Goal: Communication & Community: Share content

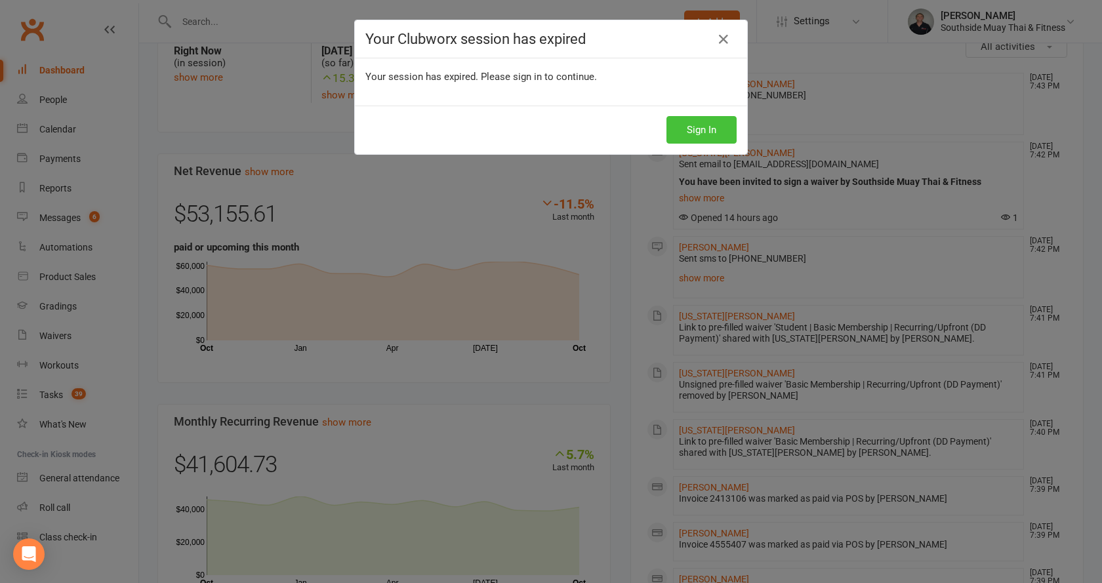
click at [694, 129] on button "Sign In" at bounding box center [702, 130] width 70 height 28
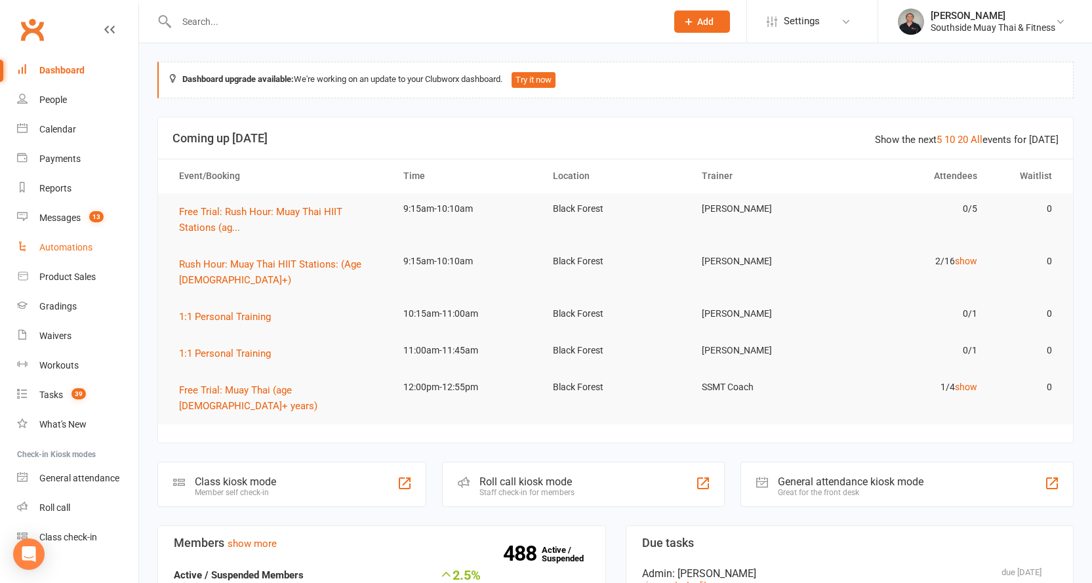
click at [55, 251] on div "Automations" at bounding box center [65, 247] width 53 height 10
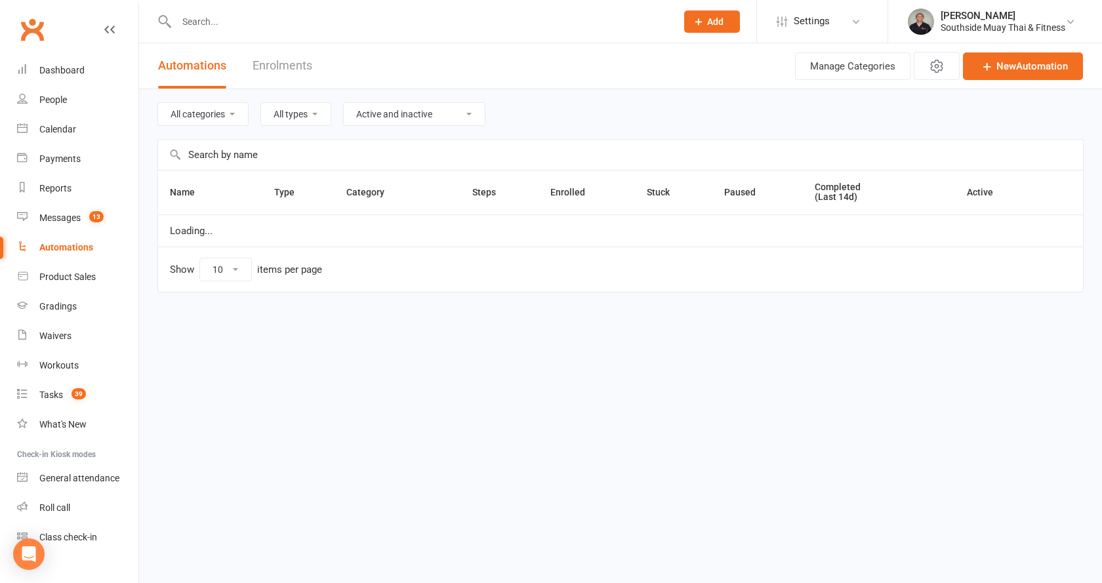
select select "100"
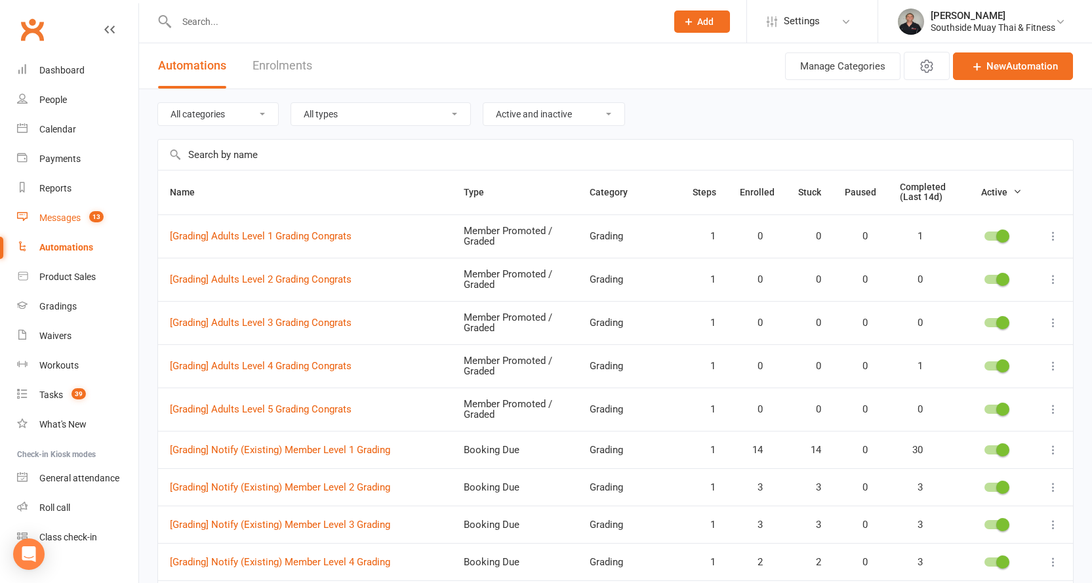
click at [78, 218] on div "Messages" at bounding box center [59, 218] width 41 height 10
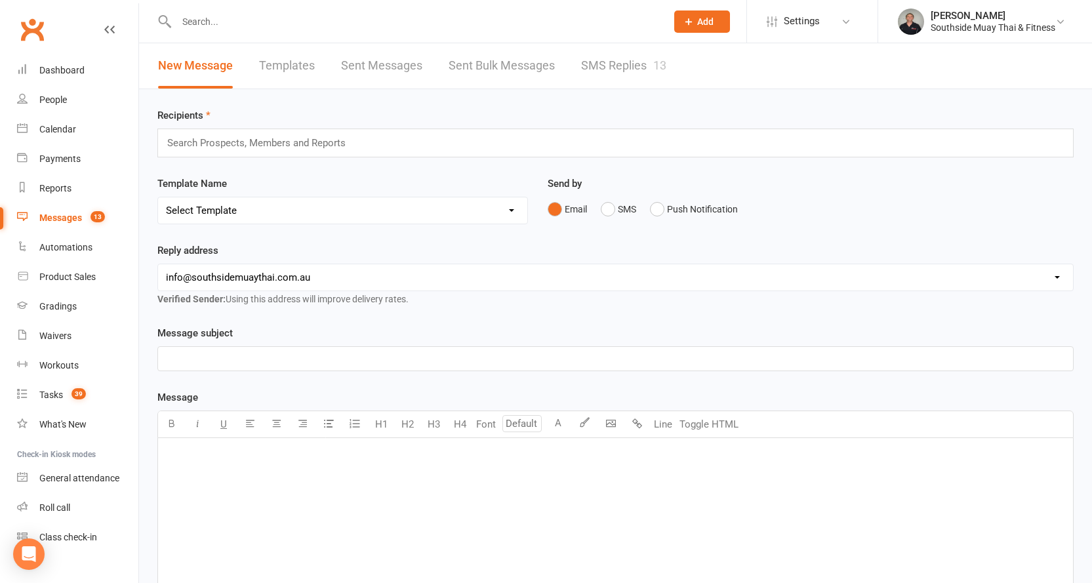
click at [238, 138] on input "text" at bounding box center [262, 143] width 192 height 17
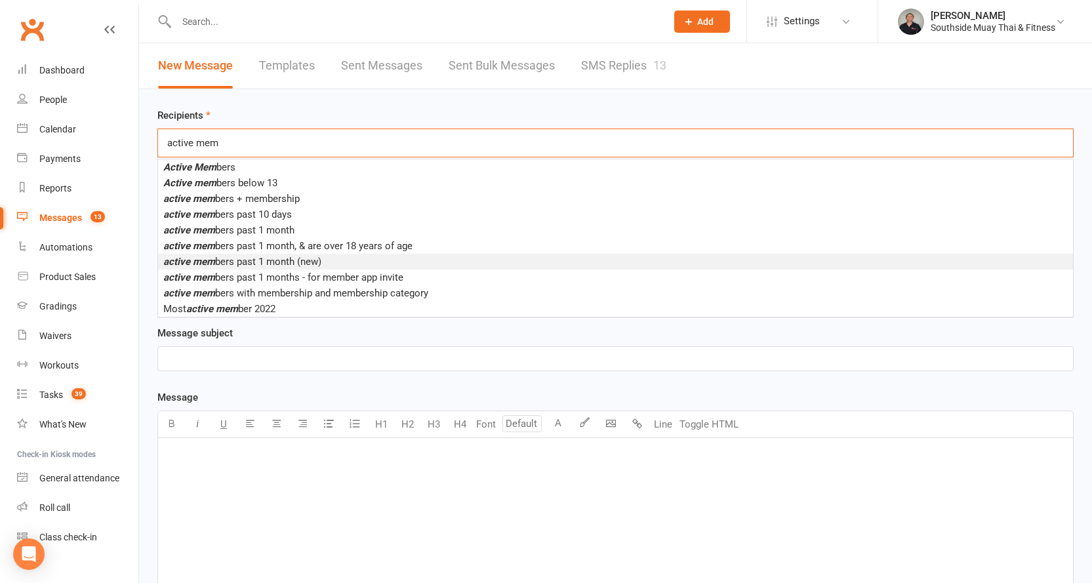
type input "active mem"
click at [275, 259] on span "active mem bers past 1 month (new)" at bounding box center [242, 262] width 158 height 12
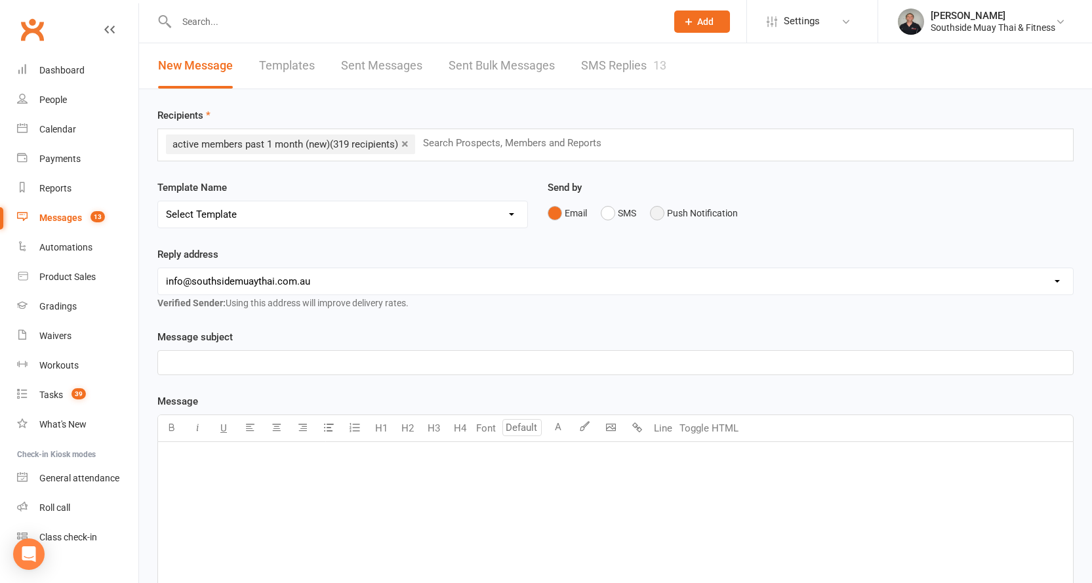
click at [669, 213] on button "Push Notification" at bounding box center [694, 213] width 88 height 25
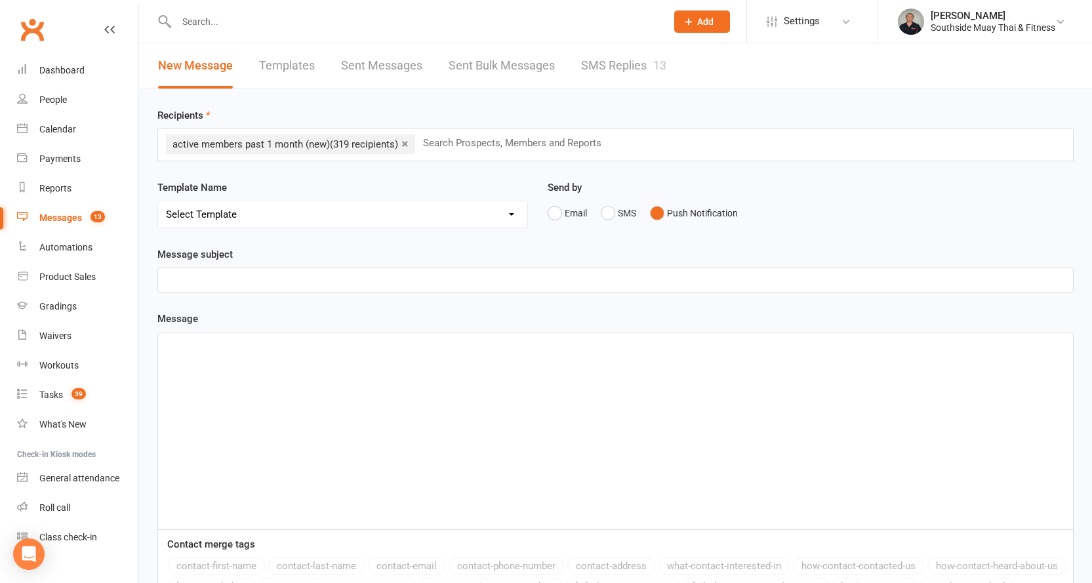
click at [381, 276] on p "﻿" at bounding box center [616, 280] width 900 height 16
click at [243, 343] on p "﻿" at bounding box center [616, 345] width 900 height 16
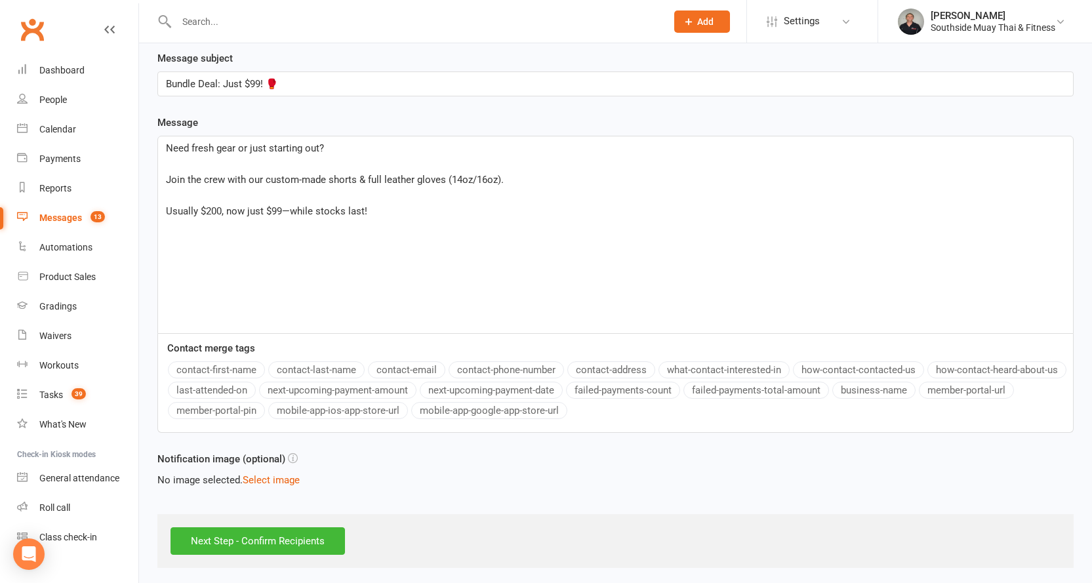
scroll to position [197, 0]
click at [280, 480] on button "Select image" at bounding box center [271, 480] width 57 height 16
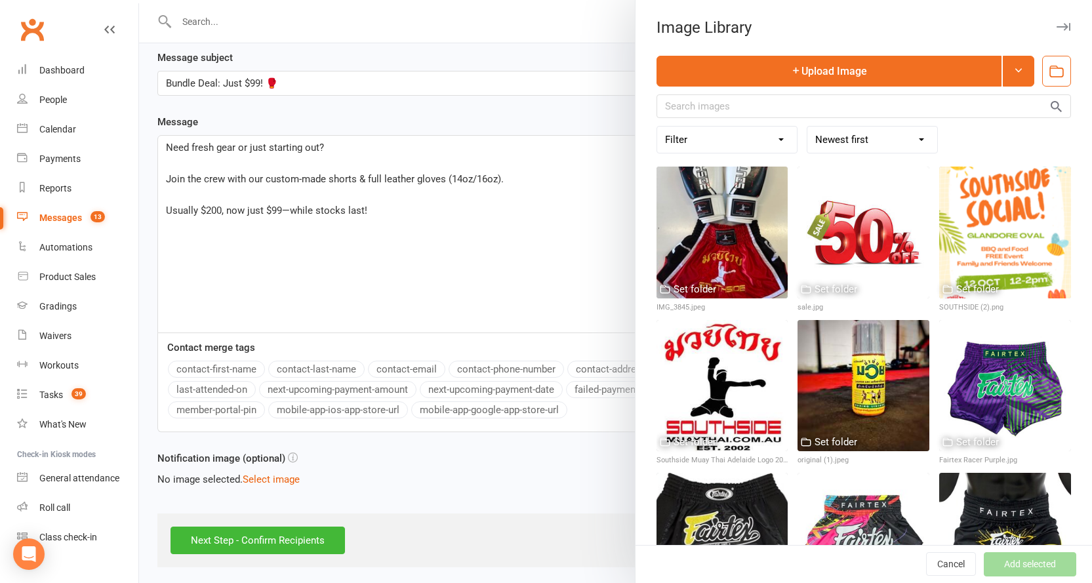
click at [545, 439] on div at bounding box center [615, 291] width 953 height 583
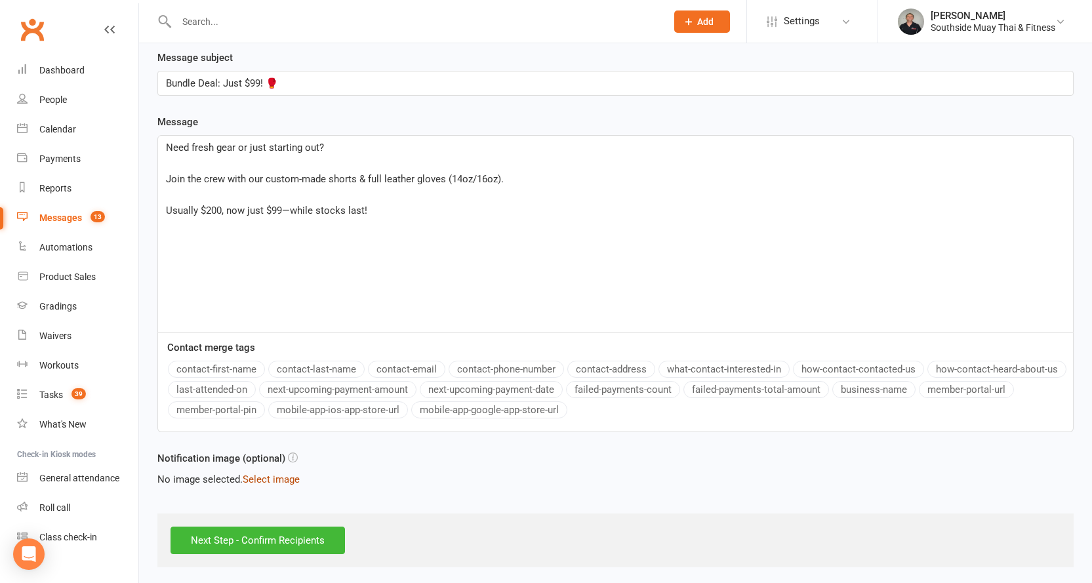
click at [268, 480] on button "Select image" at bounding box center [271, 480] width 57 height 16
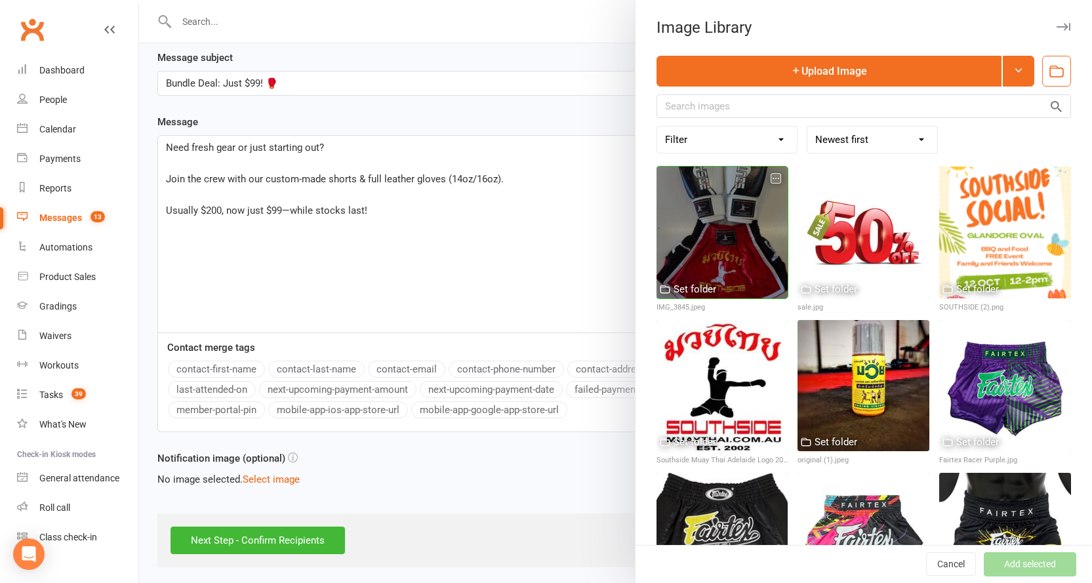
click at [723, 211] on div at bounding box center [723, 233] width 132 height 132
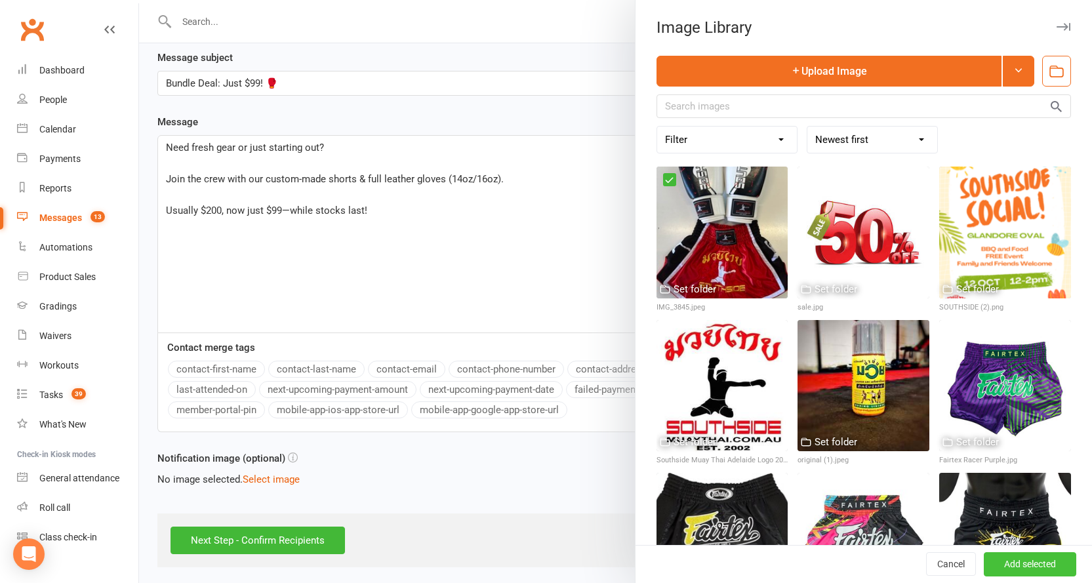
click at [1041, 565] on button "Add selected" at bounding box center [1030, 565] width 93 height 24
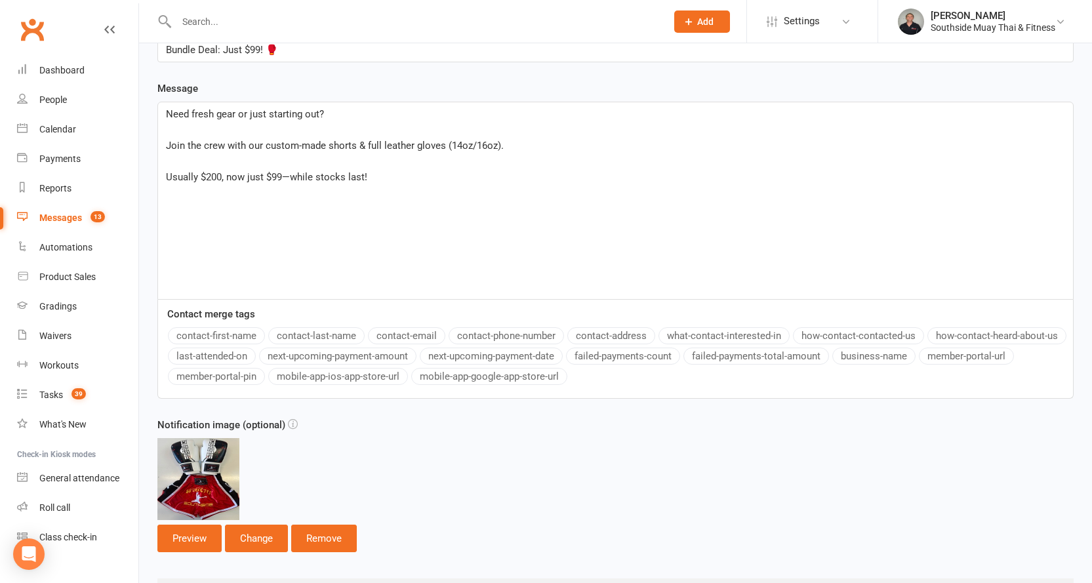
scroll to position [299, 0]
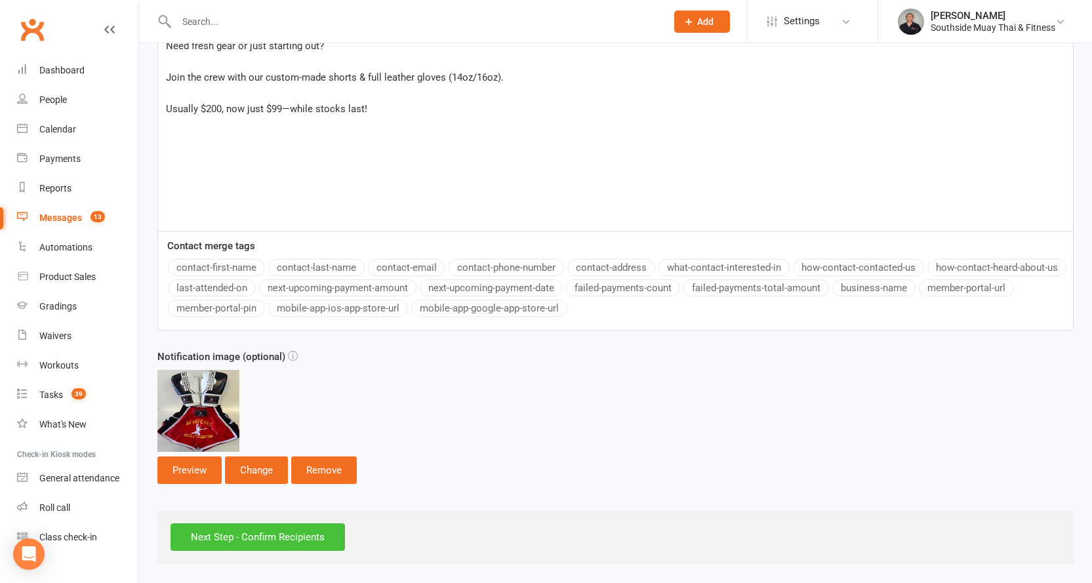
click at [229, 538] on input "Next Step - Confirm Recipients" at bounding box center [258, 538] width 175 height 28
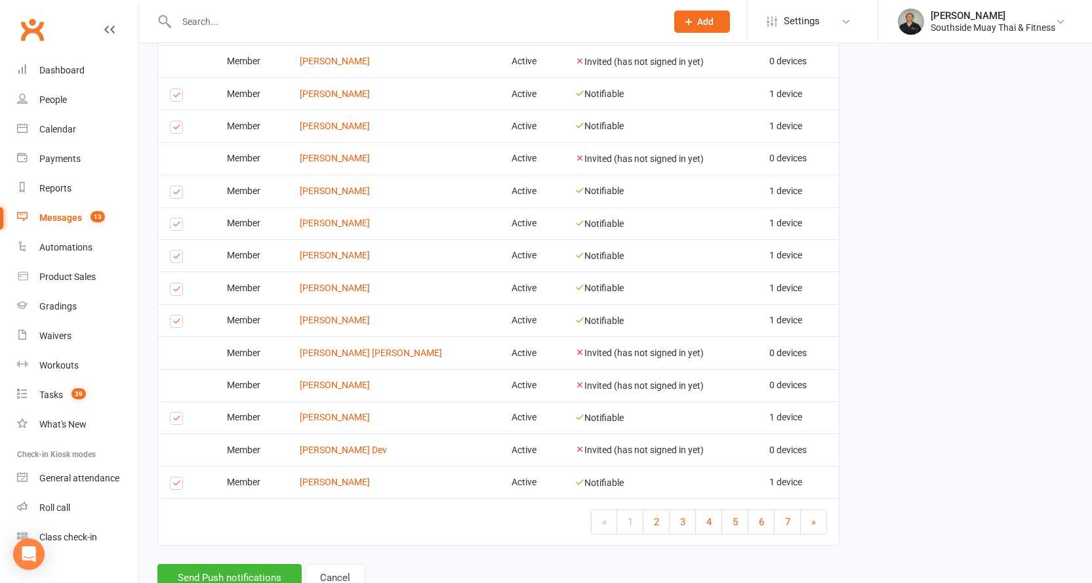
scroll to position [1642, 0]
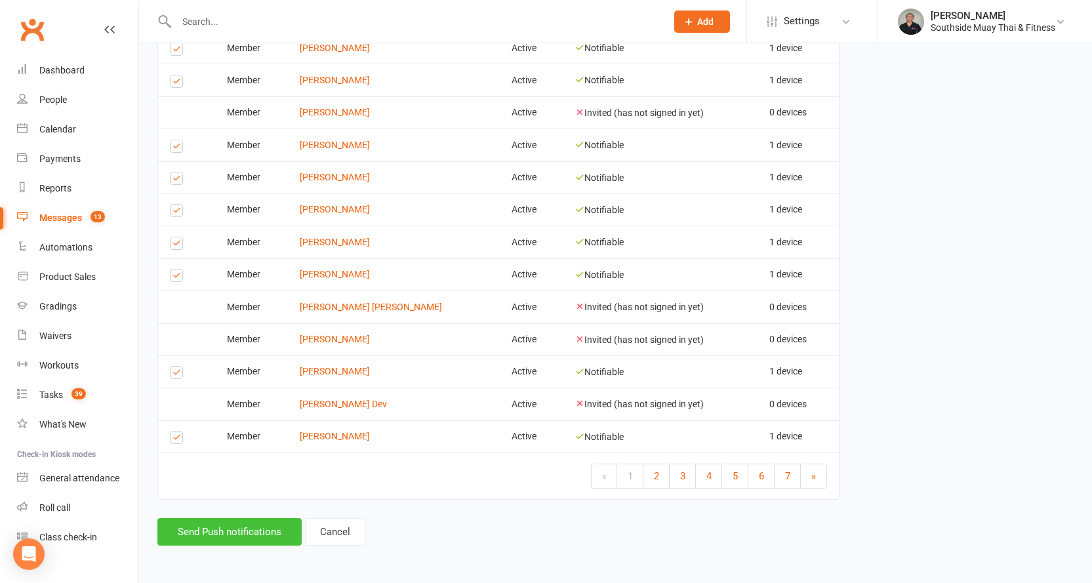
click at [176, 528] on button "Send Push notifications" at bounding box center [229, 532] width 144 height 28
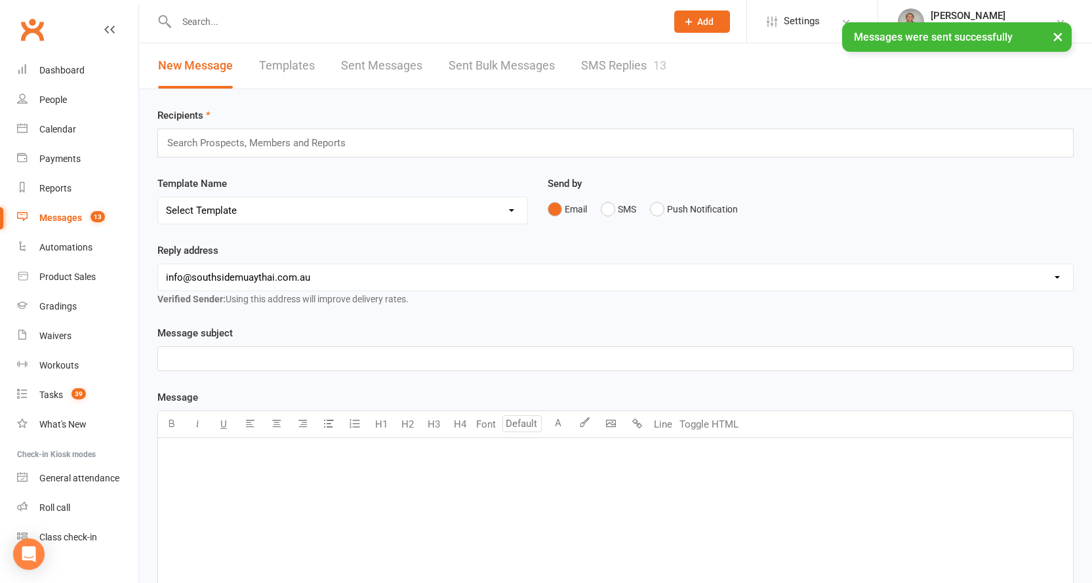
click at [634, 59] on link "SMS Replies 13" at bounding box center [623, 65] width 85 height 45
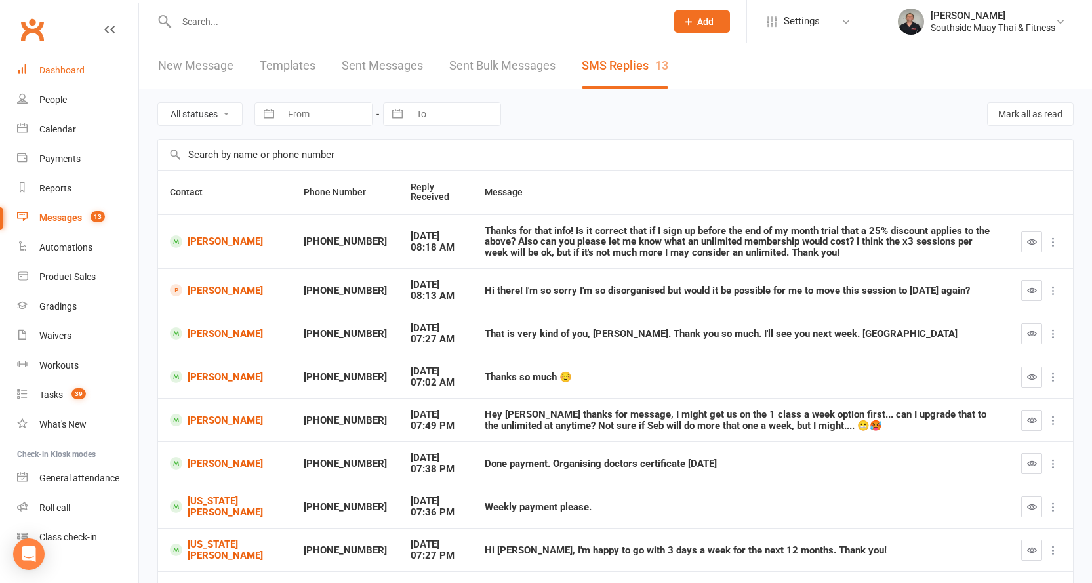
click at [37, 70] on link "Dashboard" at bounding box center [77, 71] width 121 height 30
